Goal: Task Accomplishment & Management: Manage account settings

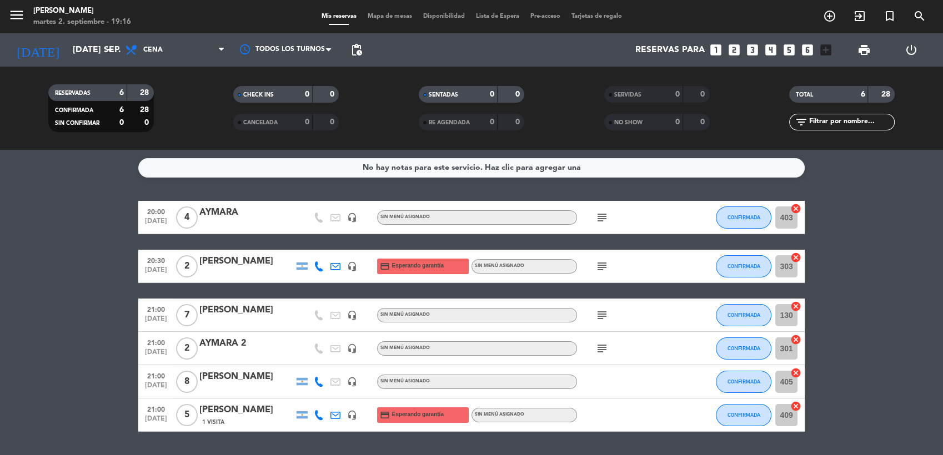
click at [431, 311] on div "Sin menú asignado" at bounding box center [477, 315] width 200 height 14
click at [230, 314] on div "[PERSON_NAME]" at bounding box center [246, 310] width 94 height 14
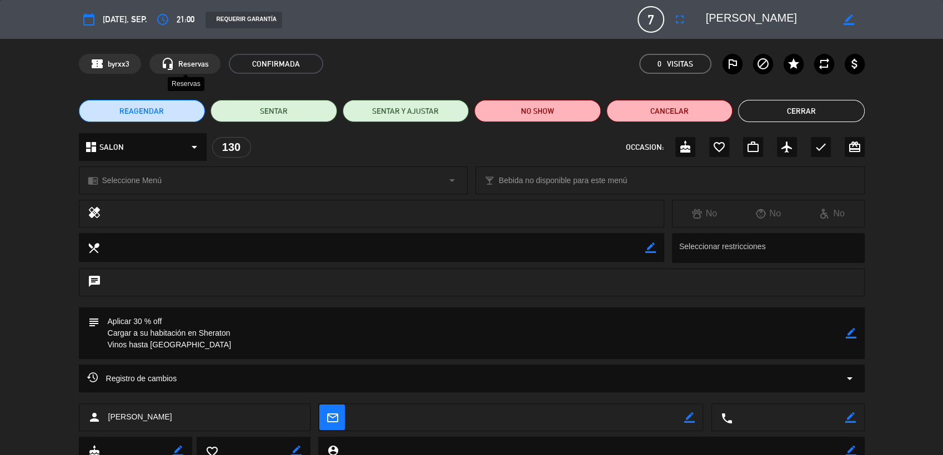
click at [189, 58] on span "Reservas" at bounding box center [193, 64] width 31 height 13
click at [183, 62] on span "Reservas" at bounding box center [193, 64] width 31 height 13
drag, startPoint x: 183, startPoint y: 62, endPoint x: 139, endPoint y: 22, distance: 59.7
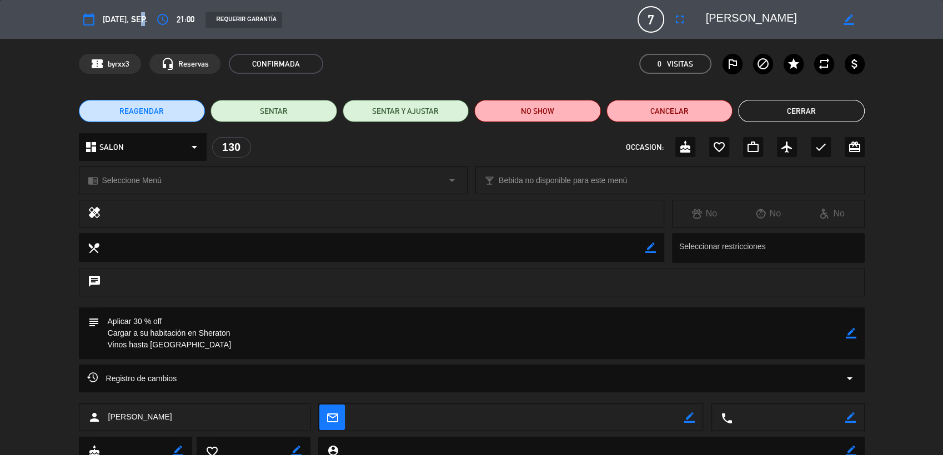
click at [139, 22] on span "[DATE], sep." at bounding box center [125, 19] width 44 height 14
click at [469, 28] on div "REQUERIR GARANTÍA" at bounding box center [415, 19] width 437 height 17
click at [88, 20] on icon "calendar_today" at bounding box center [88, 19] width 13 height 13
click at [182, 61] on span "Reservas" at bounding box center [193, 64] width 31 height 13
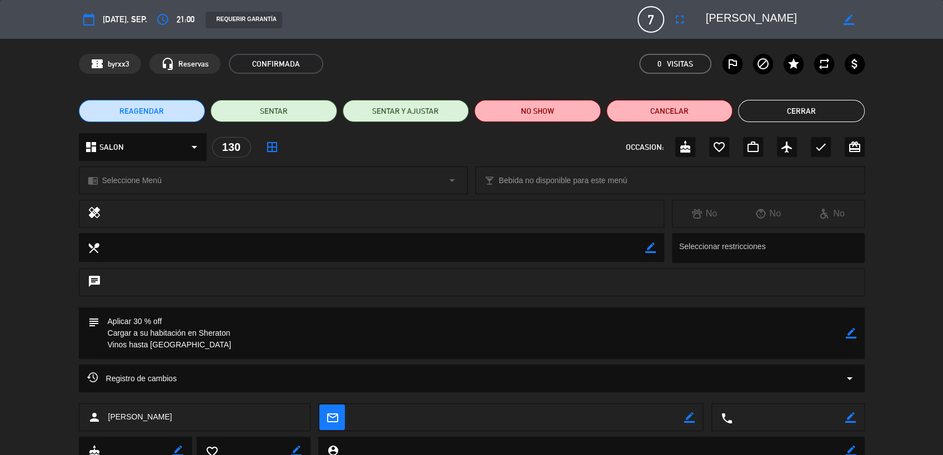
click at [182, 61] on span "Reservas" at bounding box center [193, 64] width 31 height 13
drag, startPoint x: 182, startPoint y: 61, endPoint x: 167, endPoint y: 68, distance: 16.1
click at [167, 68] on icon "headset_mic" at bounding box center [167, 63] width 13 height 13
drag, startPoint x: 167, startPoint y: 68, endPoint x: 122, endPoint y: 63, distance: 45.8
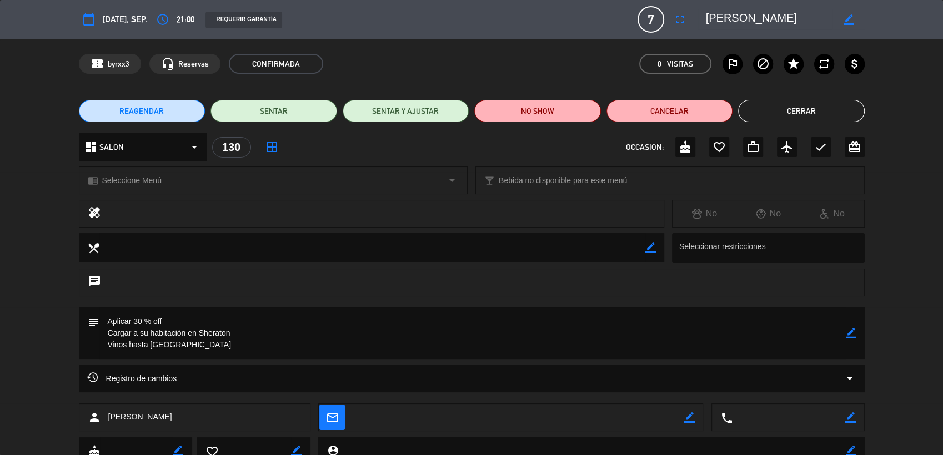
click at [122, 63] on span "byrxx3" at bounding box center [119, 64] width 22 height 13
click at [675, 20] on icon "fullscreen" at bounding box center [679, 19] width 13 height 13
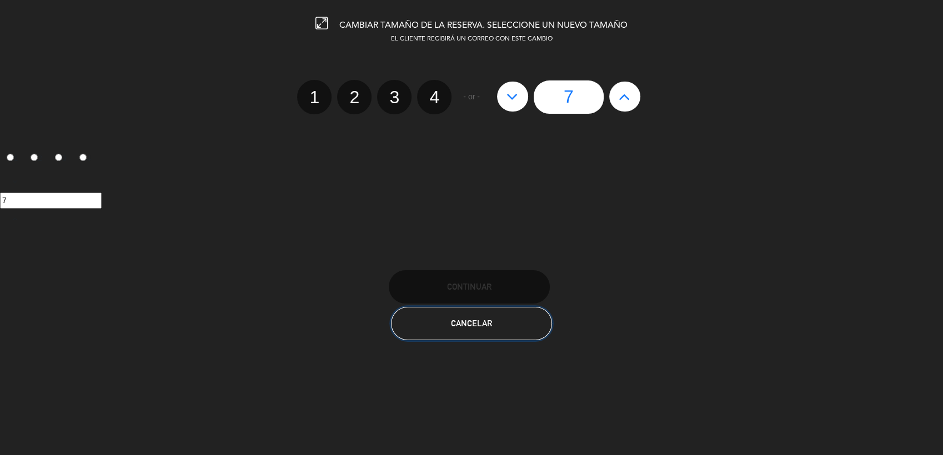
click at [471, 315] on button "Cancelar" at bounding box center [471, 323] width 161 height 33
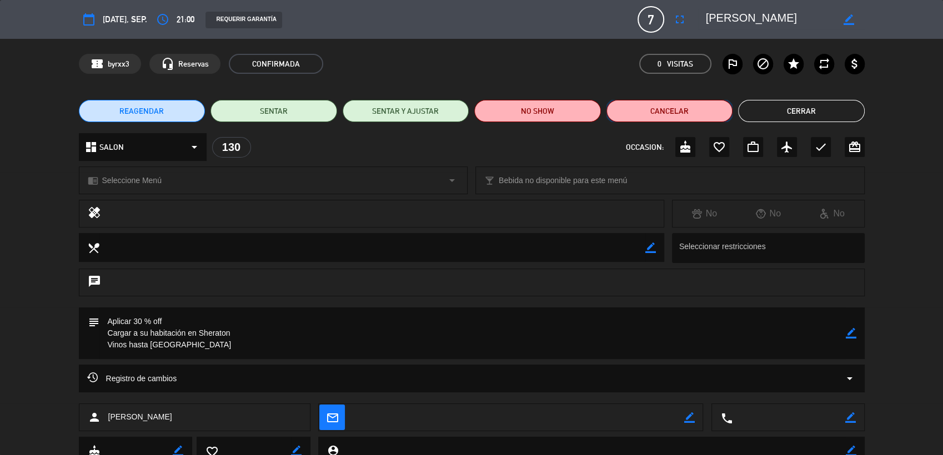
click at [658, 109] on button "Cancelar" at bounding box center [669, 111] width 127 height 22
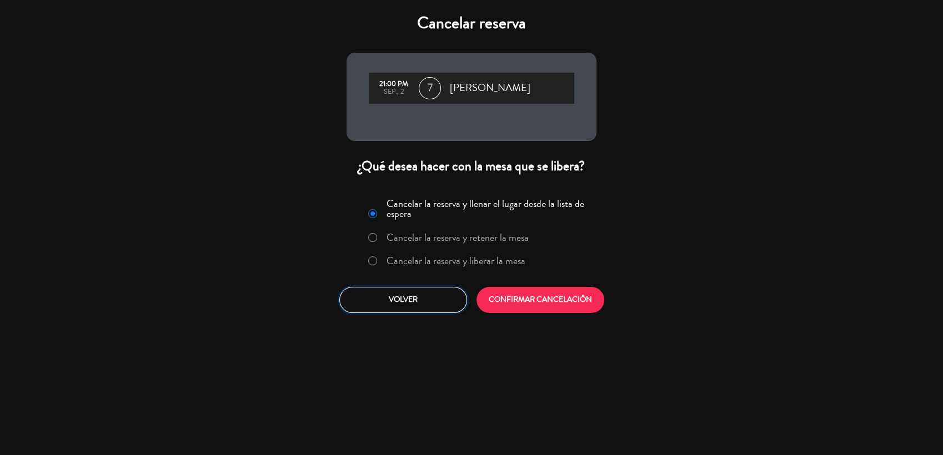
click at [393, 292] on button "Volver" at bounding box center [403, 300] width 128 height 26
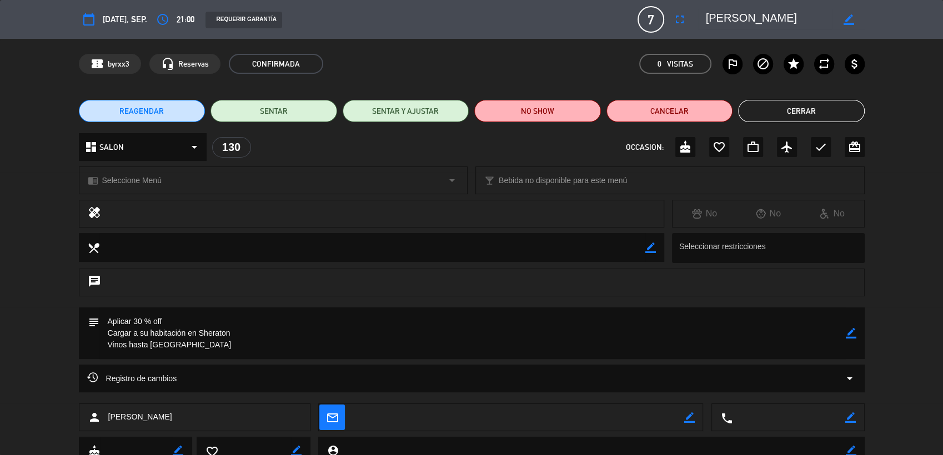
click at [735, 13] on textarea at bounding box center [769, 19] width 127 height 20
click at [658, 11] on span "7" at bounding box center [650, 19] width 27 height 27
click at [123, 19] on span "[DATE], sep." at bounding box center [125, 19] width 44 height 14
click at [103, 20] on span "[DATE], sep." at bounding box center [125, 19] width 44 height 14
click at [87, 18] on icon "calendar_today" at bounding box center [88, 19] width 13 height 13
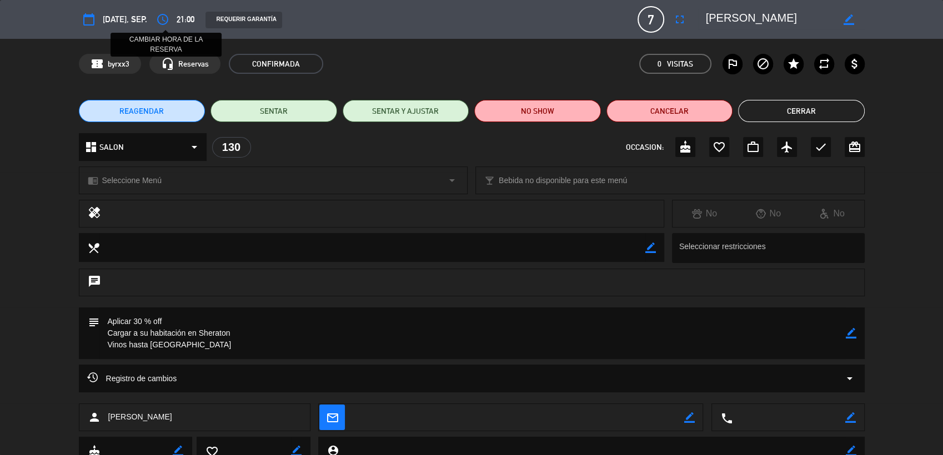
click at [165, 23] on icon "access_time" at bounding box center [162, 19] width 13 height 13
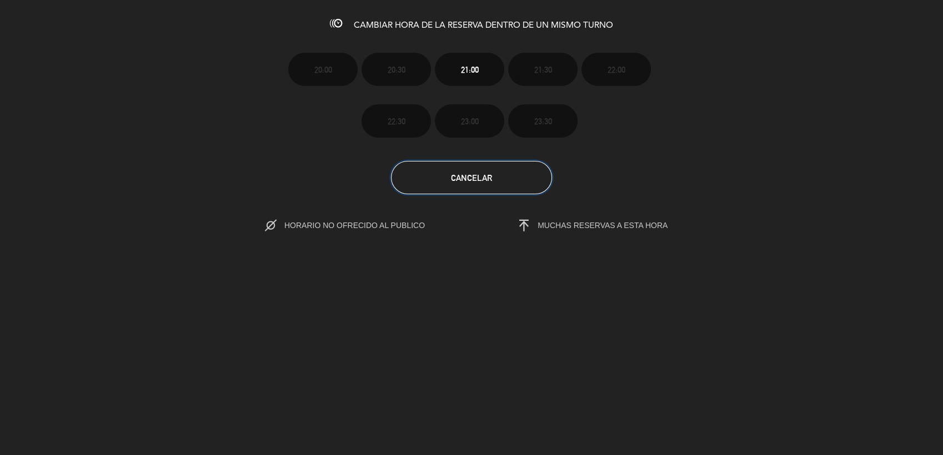
click at [442, 172] on button "Cancelar" at bounding box center [471, 177] width 161 height 33
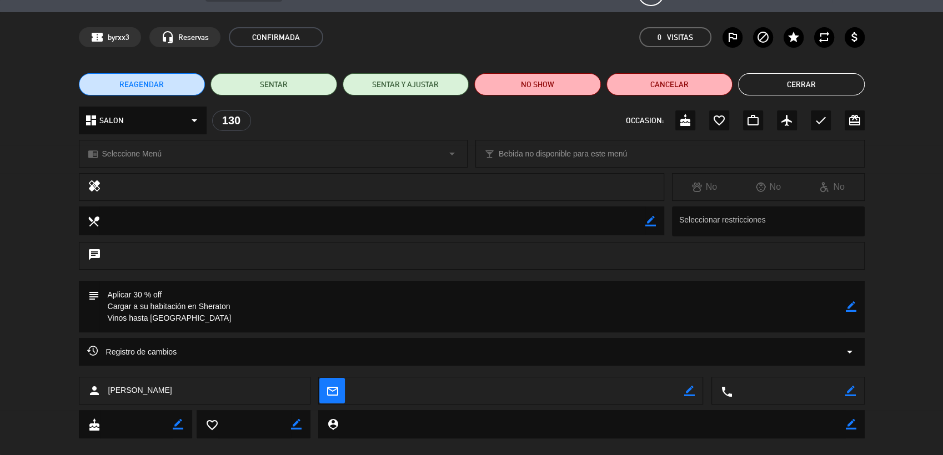
scroll to position [43, 0]
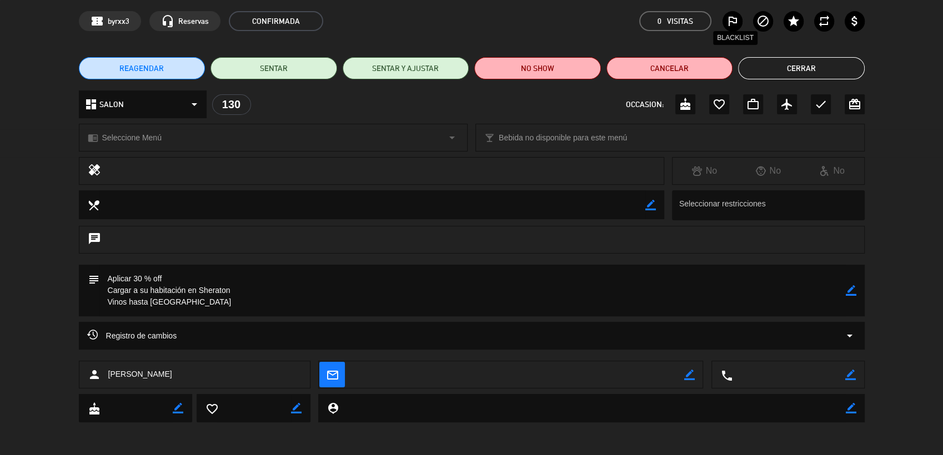
click at [726, 16] on icon "outlined_flag" at bounding box center [732, 20] width 13 height 13
click at [194, 98] on icon "arrow_drop_down" at bounding box center [194, 104] width 13 height 13
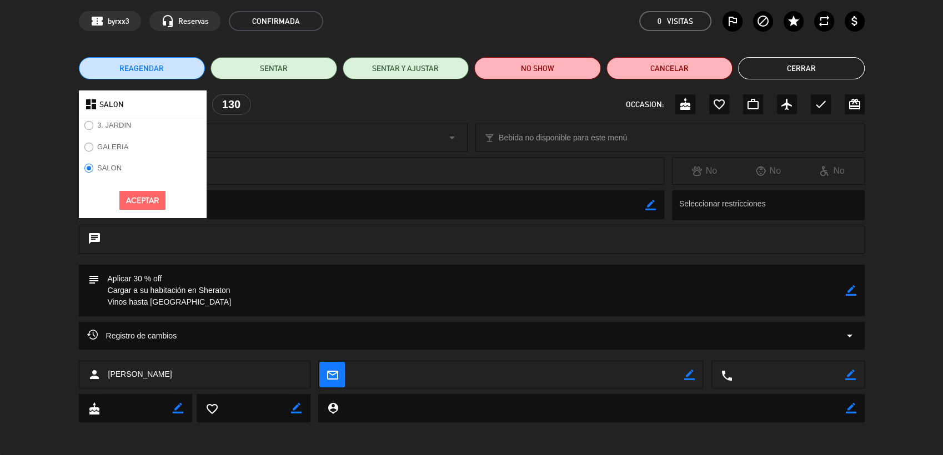
click at [112, 148] on label "GALERIA" at bounding box center [112, 146] width 31 height 7
click at [100, 167] on label "SALON" at bounding box center [109, 167] width 24 height 7
click at [338, 108] on div "dashboard SALON 3. JARDIN GALERIA SALON Aceptar 130 OCCASION: cake favorite_bor…" at bounding box center [472, 104] width 786 height 28
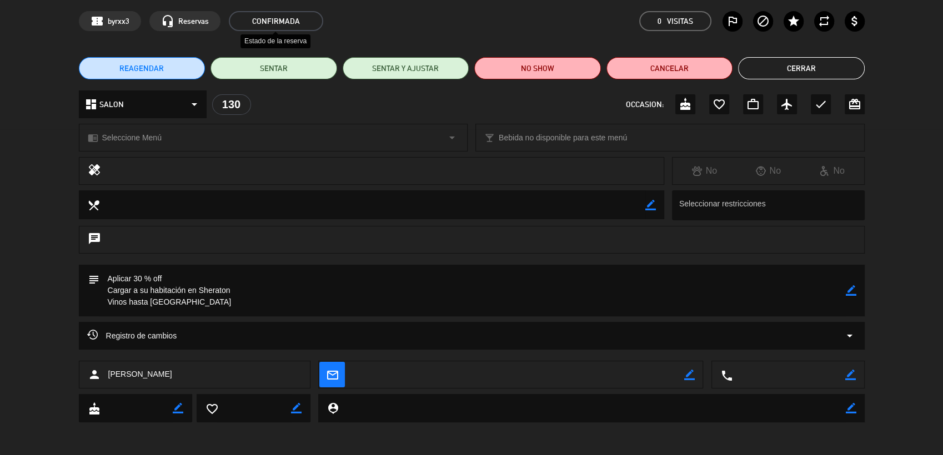
click at [284, 24] on span "CONFIRMADA" at bounding box center [276, 21] width 94 height 20
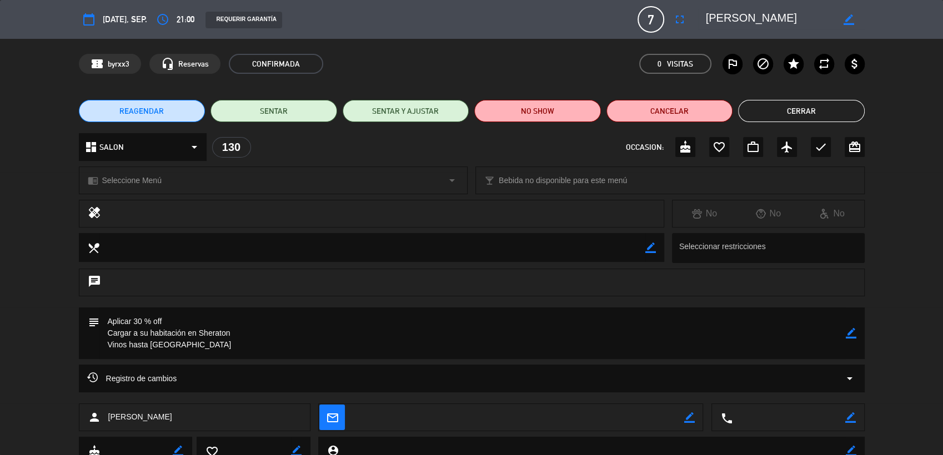
click at [92, 20] on icon "calendar_today" at bounding box center [88, 19] width 13 height 13
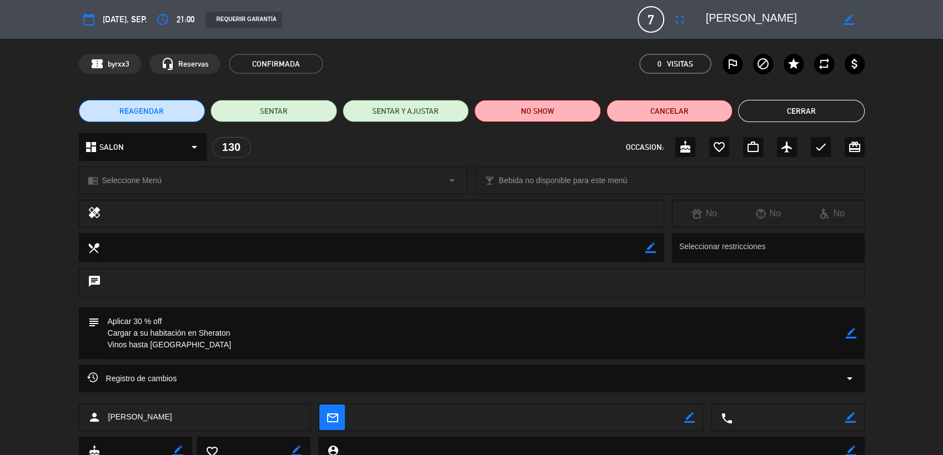
click at [92, 20] on icon "calendar_today" at bounding box center [88, 19] width 13 height 13
click at [843, 20] on icon "border_color" at bounding box center [848, 19] width 11 height 11
click at [843, 20] on icon at bounding box center [848, 19] width 11 height 11
